Goal: Task Accomplishment & Management: Use online tool/utility

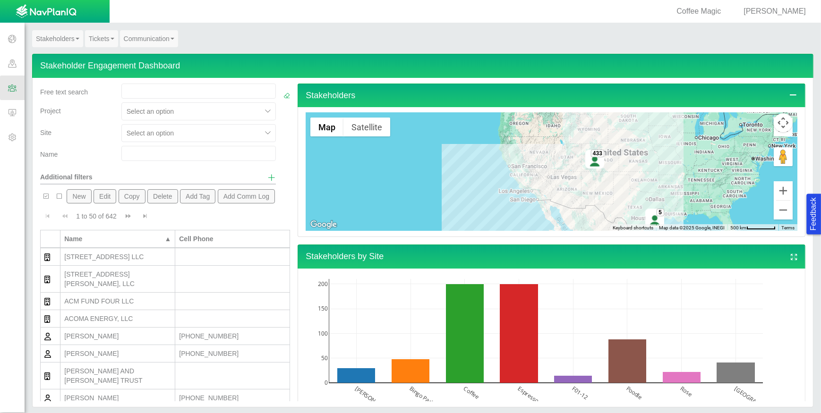
click at [783, 13] on span "[PERSON_NAME]" at bounding box center [774, 11] width 62 height 8
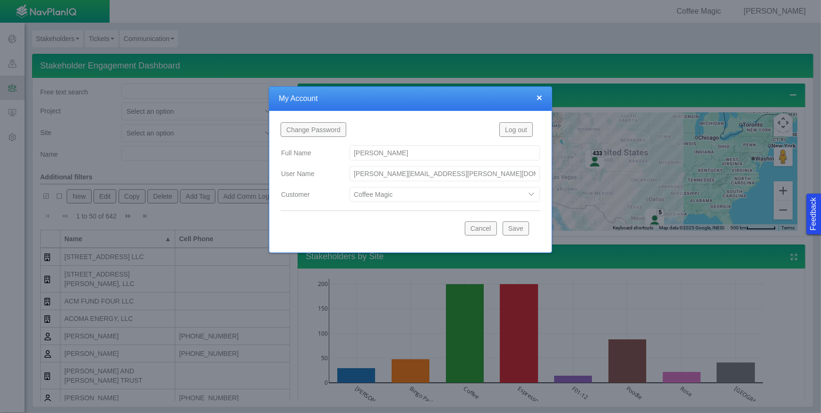
click at [530, 195] on select "Blue Green Solutions Coffee Magic Land Contract Services Starbucks TESTESTET Tr…" at bounding box center [444, 194] width 190 height 15
click at [349, 187] on select "Blue Green Solutions Coffee Magic Land Contract Services Starbucks TESTESTET Tr…" at bounding box center [444, 194] width 190 height 15
select select "48695170970943753"
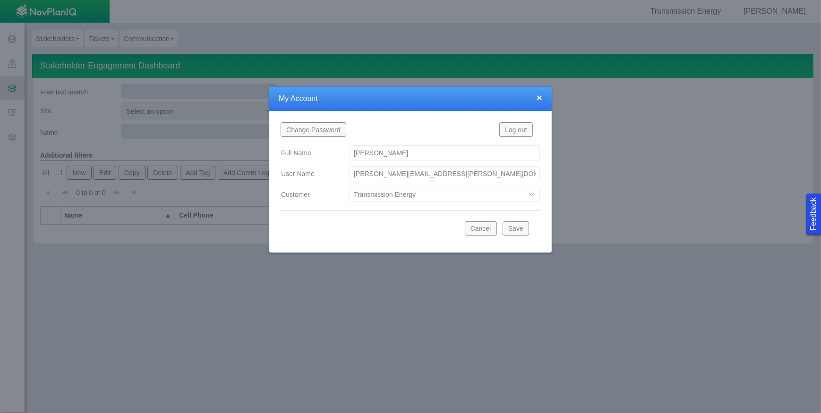
click at [518, 223] on button "Save" at bounding box center [515, 228] width 26 height 14
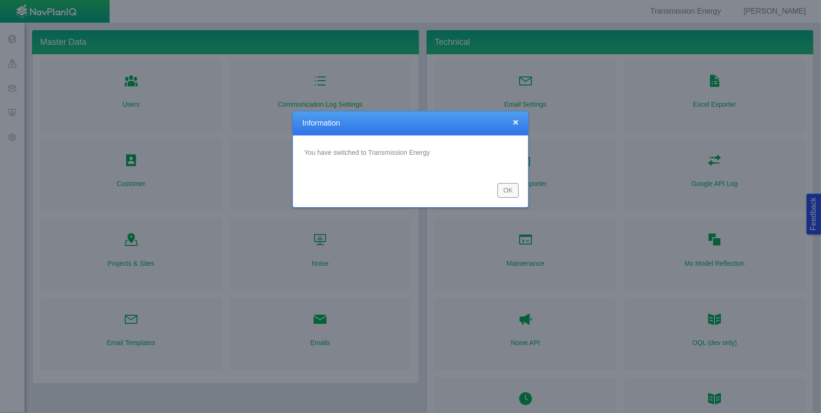
click at [503, 192] on button "OK" at bounding box center [507, 190] width 21 height 14
